Goal: Task Accomplishment & Management: Complete application form

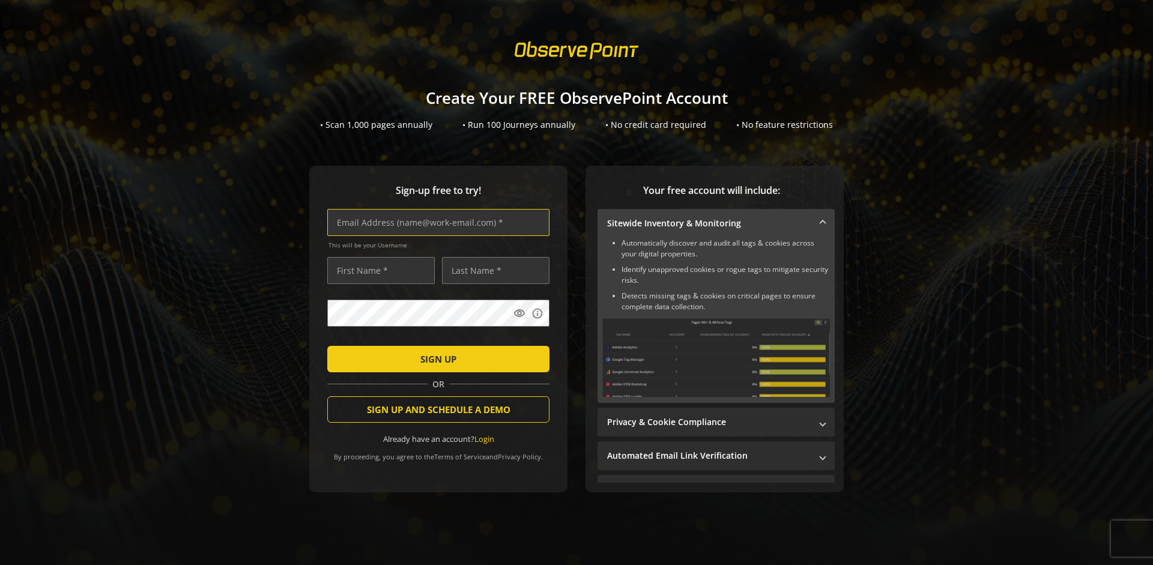
click at [435, 222] on input "text" at bounding box center [438, 222] width 222 height 27
type input "[EMAIL_ADDRESS][DOMAIN_NAME]"
click at [378, 270] on input "text" at bounding box center [381, 270] width 108 height 27
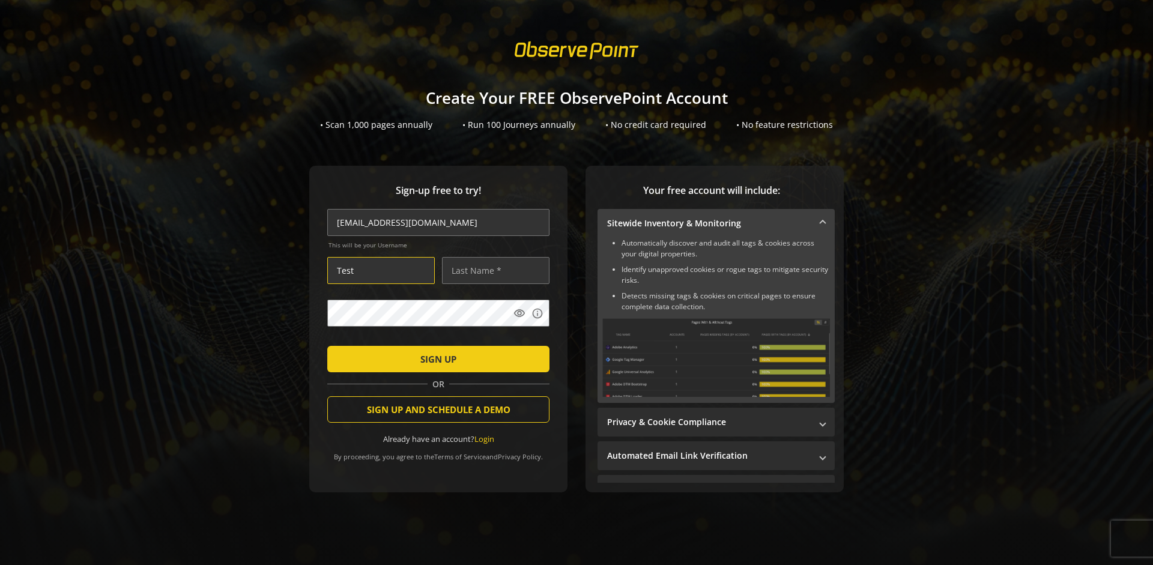
type input "Test"
click at [493, 270] on input "text" at bounding box center [496, 270] width 108 height 27
type input "Test"
click at [435, 359] on span "SIGN UP" at bounding box center [438, 359] width 36 height 22
